Goal: Task Accomplishment & Management: Manage account settings

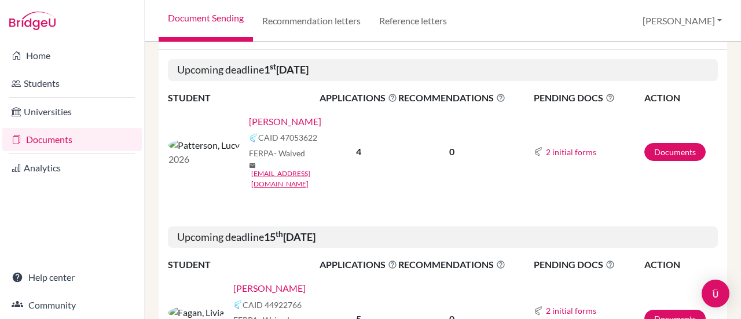
scroll to position [193, 0]
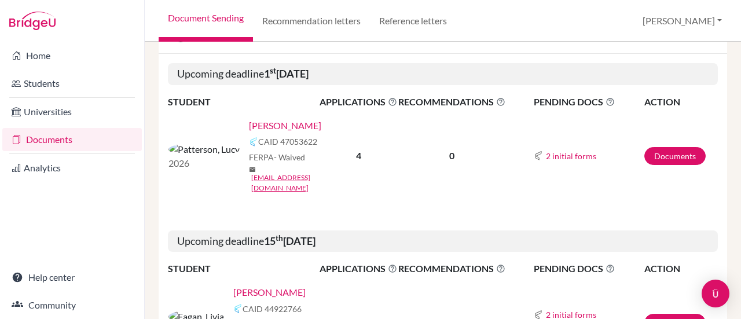
click at [255, 128] on link "Patterson, Lucy" at bounding box center [285, 126] width 72 height 14
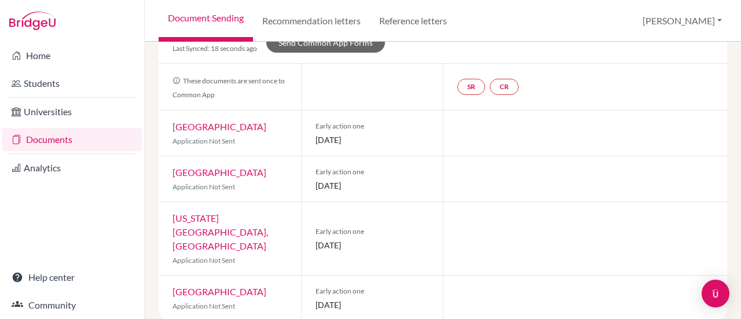
scroll to position [105, 0]
click at [198, 224] on div "Ohio State University, Columbus Application Not Sent" at bounding box center [230, 238] width 142 height 73
click at [199, 214] on link "Ohio State University, Columbus" at bounding box center [221, 231] width 96 height 39
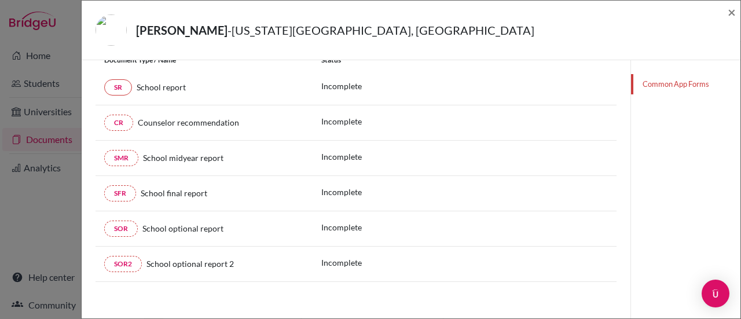
scroll to position [212, 0]
click at [733, 17] on span "×" at bounding box center [732, 11] width 8 height 17
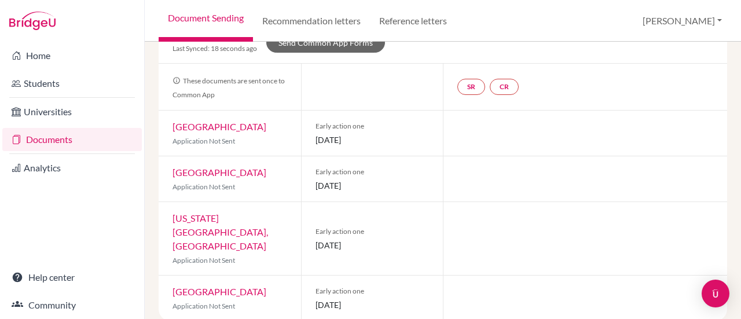
click at [52, 141] on link "Documents" at bounding box center [72, 139] width 140 height 23
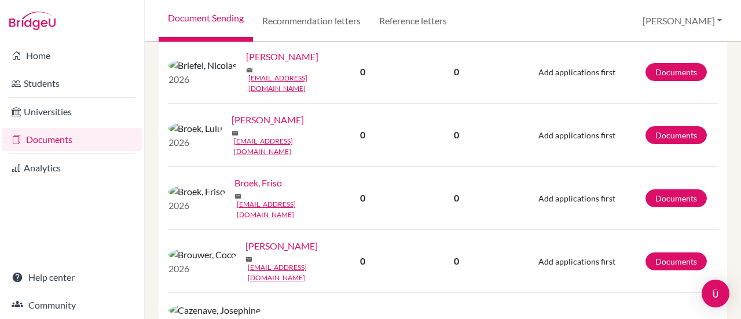
scroll to position [1472, 0]
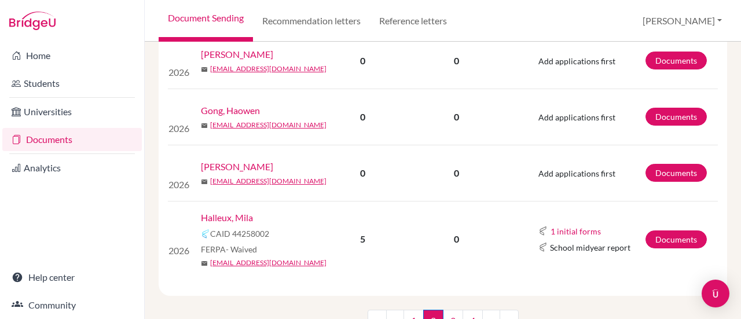
scroll to position [1180, 0]
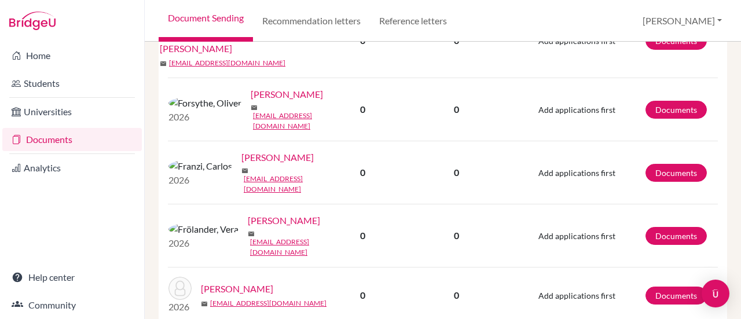
scroll to position [1215, 0]
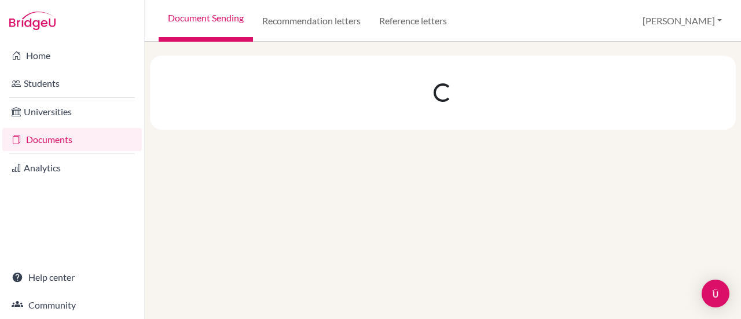
scroll to position [0, 0]
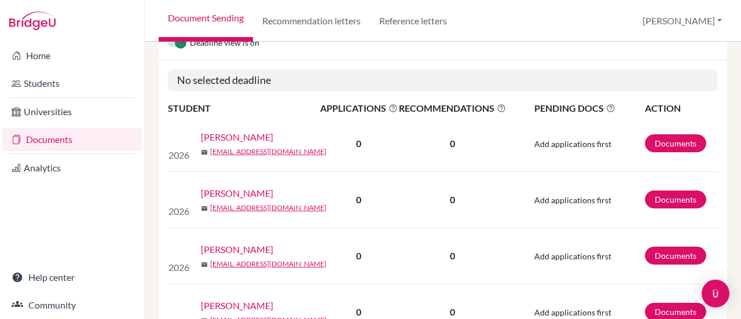
scroll to position [187, 0]
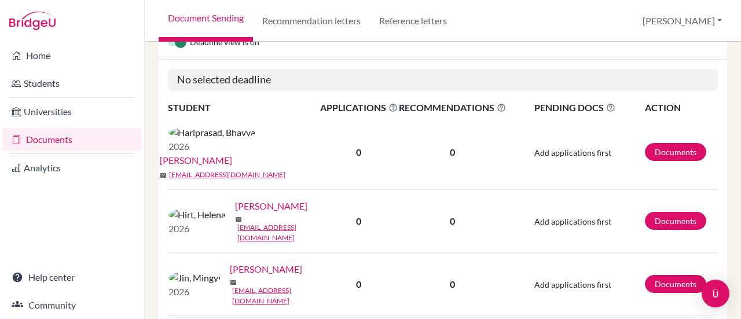
click at [232, 153] on link "[PERSON_NAME]" at bounding box center [196, 160] width 72 height 14
